Goal: Task Accomplishment & Management: Manage account settings

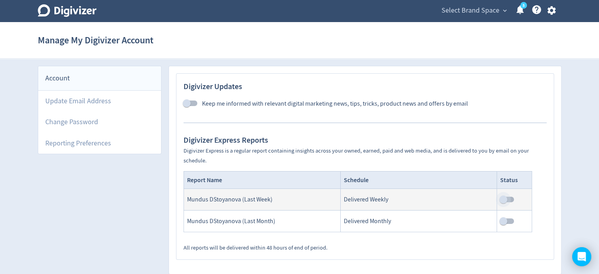
click at [511, 195] on input "checkbox" at bounding box center [503, 199] width 45 height 15
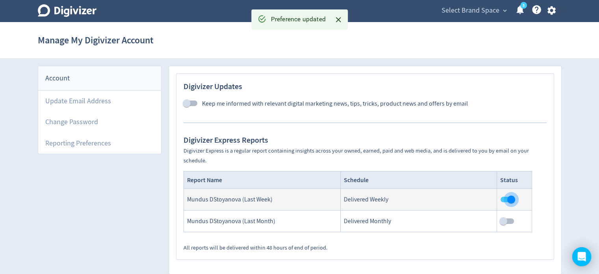
click at [506, 196] on input "checkbox" at bounding box center [511, 199] width 45 height 15
checkbox input "false"
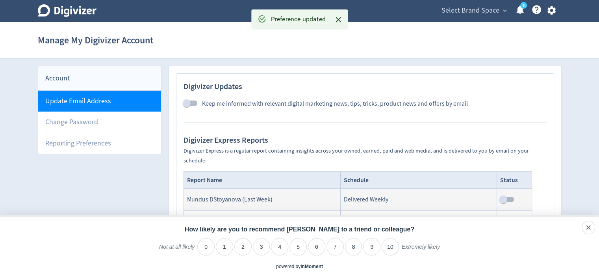
click at [91, 100] on li "Update Email Address" at bounding box center [99, 101] width 123 height 21
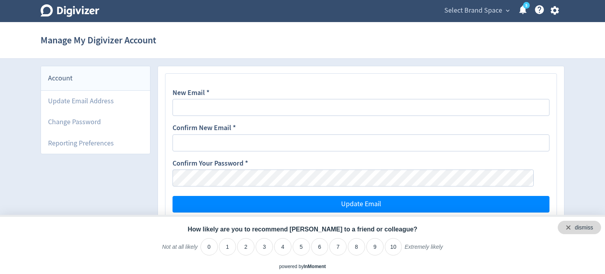
click at [595, 228] on div "dismiss" at bounding box center [578, 226] width 43 height 13
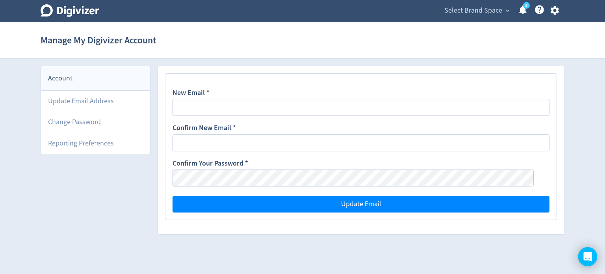
click at [109, 78] on div "Account" at bounding box center [95, 78] width 109 height 24
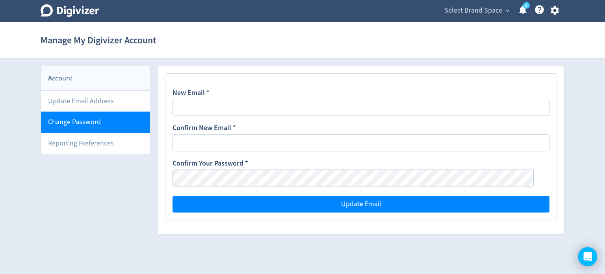
click at [100, 117] on li "Change Password" at bounding box center [95, 121] width 109 height 21
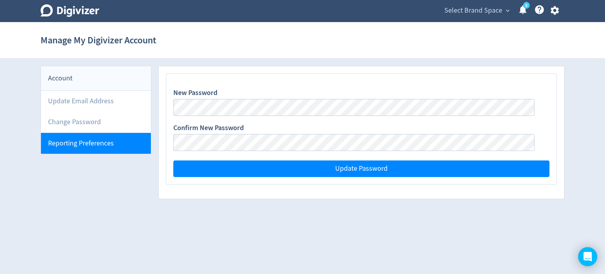
click at [96, 137] on li "Reporting Preferences" at bounding box center [96, 143] width 110 height 21
